Goal: Information Seeking & Learning: Learn about a topic

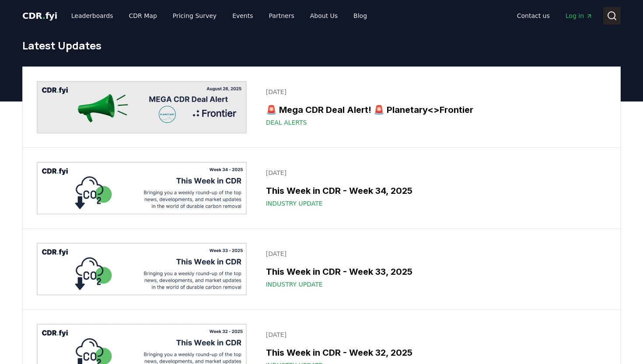
click at [610, 14] on icon at bounding box center [612, 16] width 11 height 11
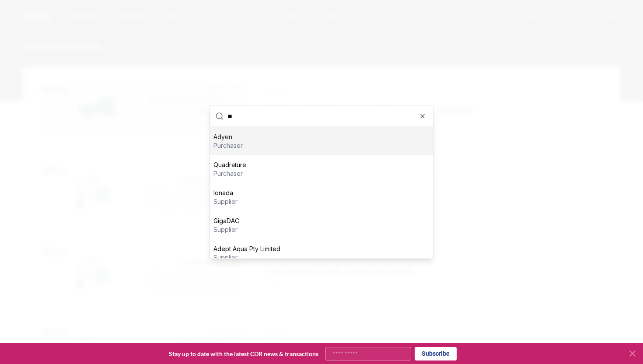
type input "**"
click at [289, 137] on div "Adyen purchaser" at bounding box center [321, 141] width 223 height 28
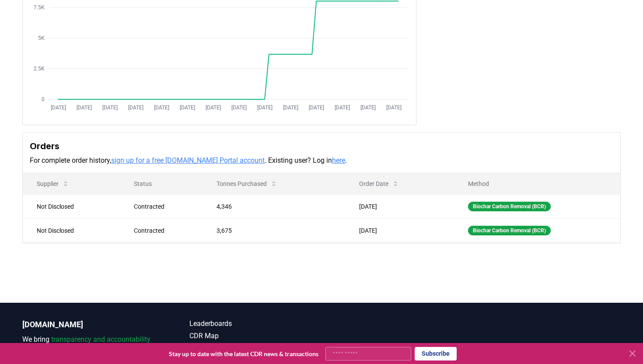
scroll to position [194, 0]
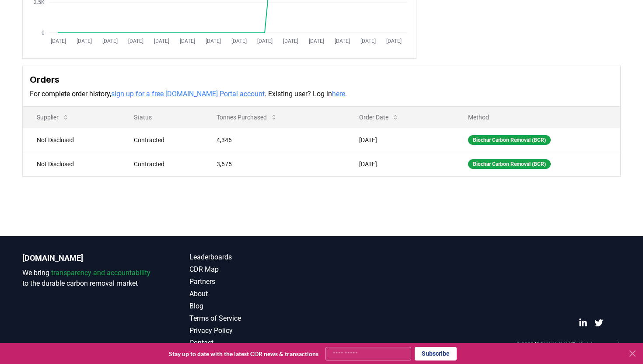
click at [403, 74] on h3 "Orders" at bounding box center [322, 79] width 584 height 13
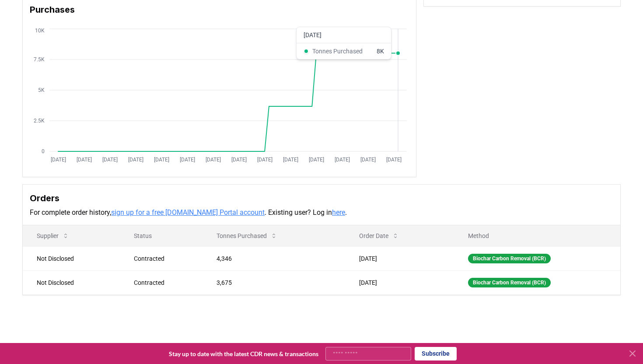
scroll to position [69, 0]
